Goal: Transaction & Acquisition: Book appointment/travel/reservation

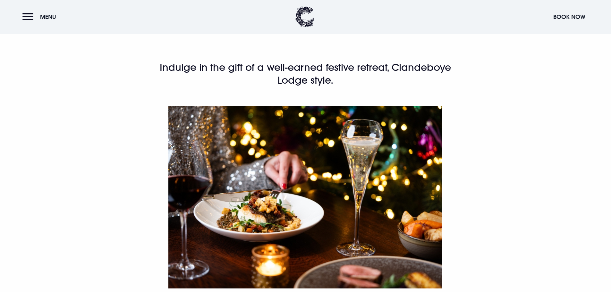
scroll to position [449, 0]
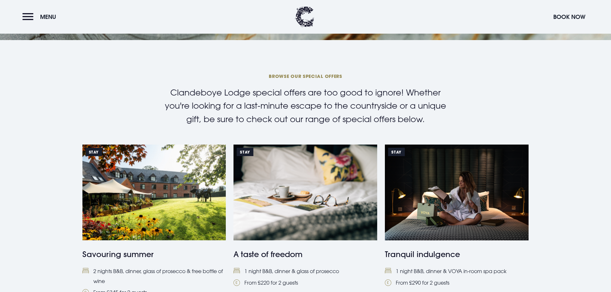
scroll to position [417, 0]
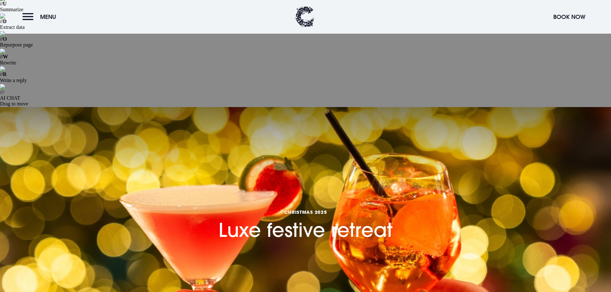
scroll to position [64, 0]
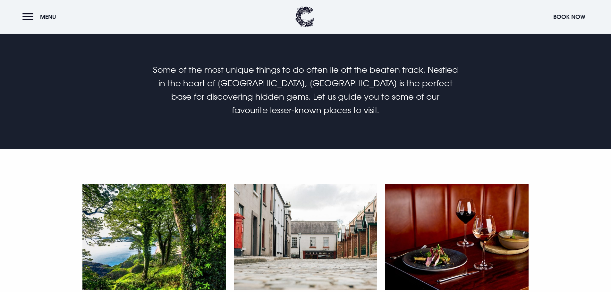
scroll to position [481, 0]
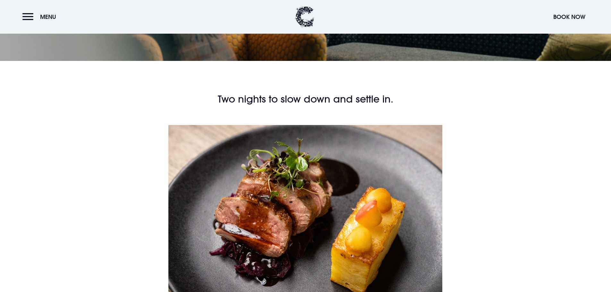
scroll to position [417, 0]
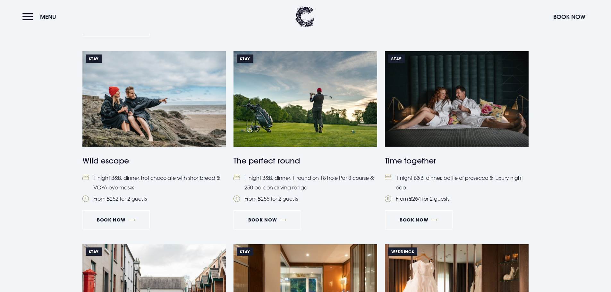
scroll to position [801, 0]
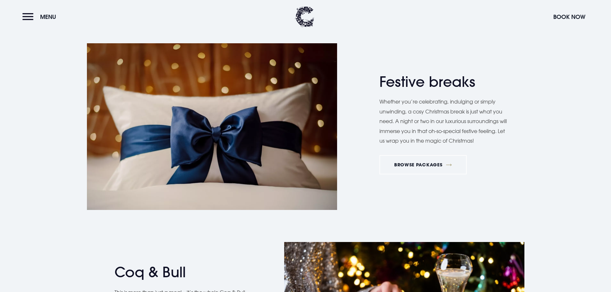
scroll to position [1282, 0]
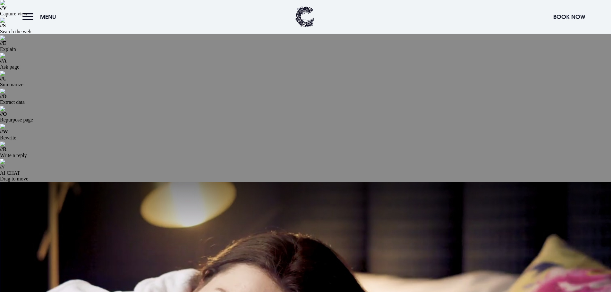
scroll to position [64, 0]
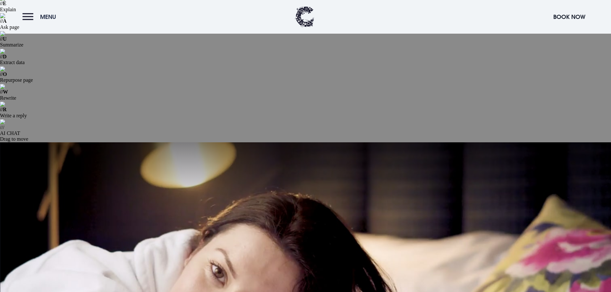
click at [29, 18] on button "Menu" at bounding box center [40, 17] width 37 height 14
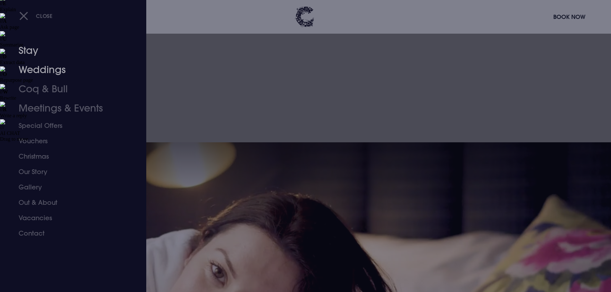
click at [30, 47] on link "Stay" at bounding box center [69, 50] width 101 height 19
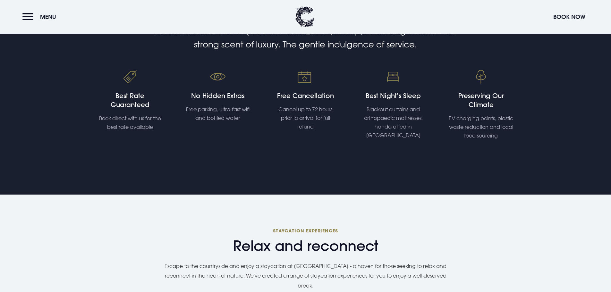
scroll to position [513, 0]
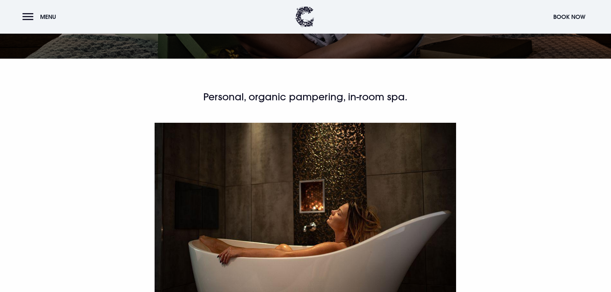
scroll to position [449, 0]
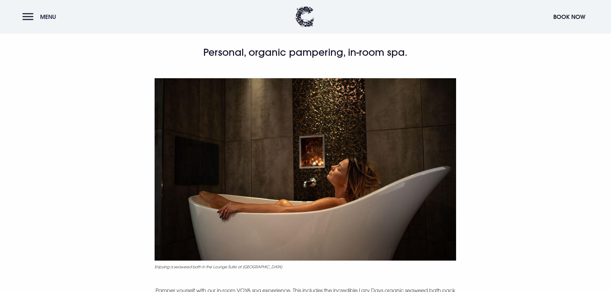
click at [31, 16] on button "Menu" at bounding box center [40, 17] width 37 height 14
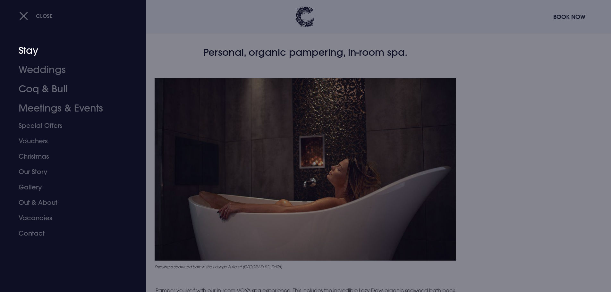
click at [248, 147] on div at bounding box center [305, 146] width 611 height 292
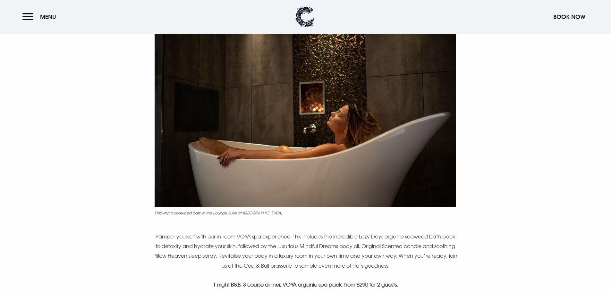
scroll to position [577, 0]
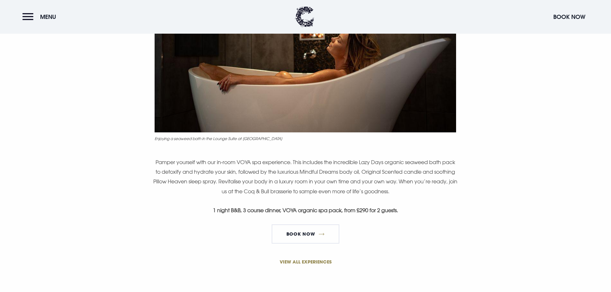
click at [303, 258] on link "VIEW ALL EXPERIENCES" at bounding box center [305, 261] width 305 height 7
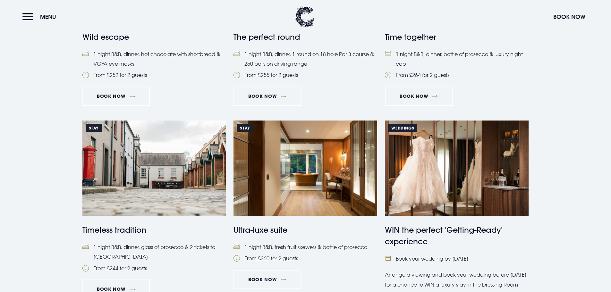
scroll to position [834, 0]
